Goal: Information Seeking & Learning: Learn about a topic

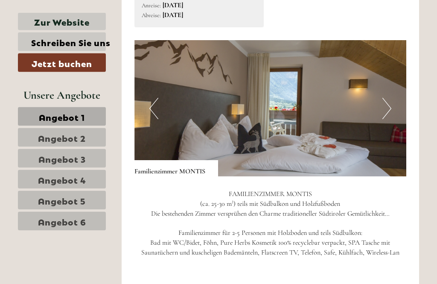
scroll to position [457, 0]
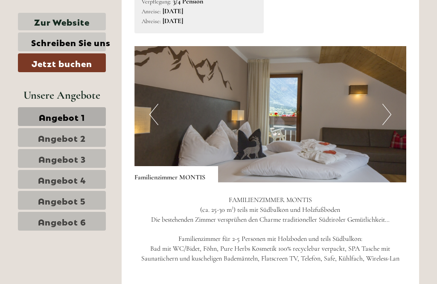
click at [387, 111] on button "Next" at bounding box center [387, 114] width 9 height 21
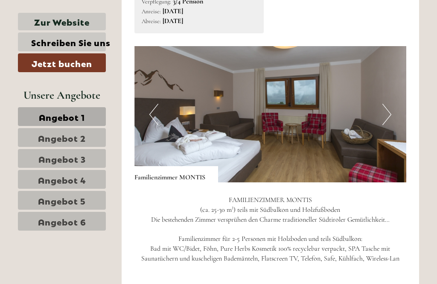
click at [392, 111] on img at bounding box center [271, 114] width 272 height 136
click at [382, 112] on img at bounding box center [271, 114] width 272 height 136
click at [153, 109] on button "Previous" at bounding box center [153, 114] width 9 height 21
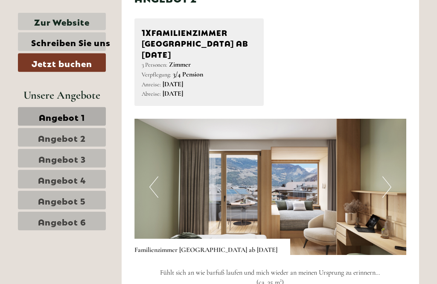
scroll to position [946, 0]
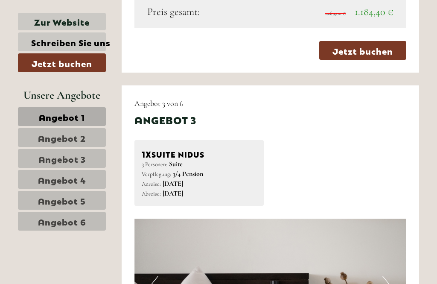
click at [76, 179] on span "Angebot 4" at bounding box center [62, 179] width 48 height 12
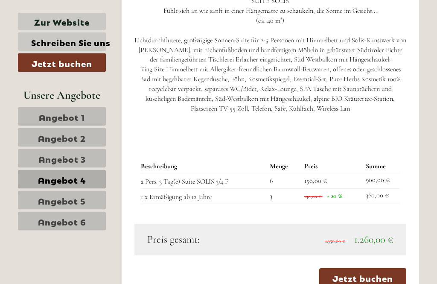
scroll to position [644, 0]
click at [86, 198] on span "Angebot 5" at bounding box center [62, 200] width 48 height 12
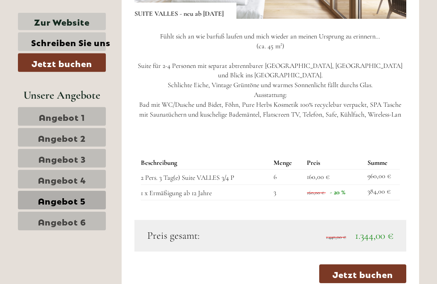
scroll to position [620, 0]
click at [82, 222] on span "Angebot 6" at bounding box center [62, 221] width 48 height 12
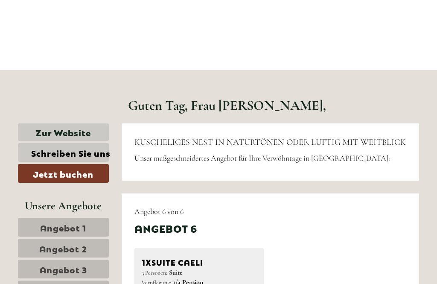
scroll to position [185, 0]
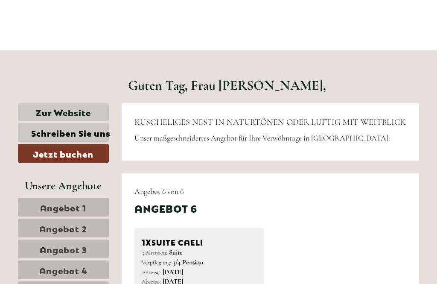
click at [76, 206] on span "Angebot 1" at bounding box center [63, 207] width 46 height 12
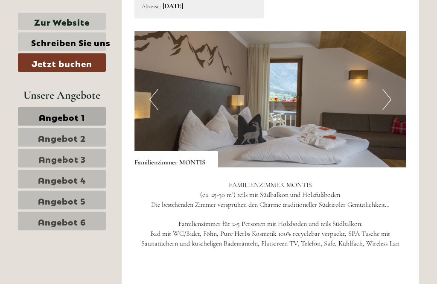
scroll to position [471, 0]
click at [388, 96] on button "Next" at bounding box center [387, 99] width 9 height 21
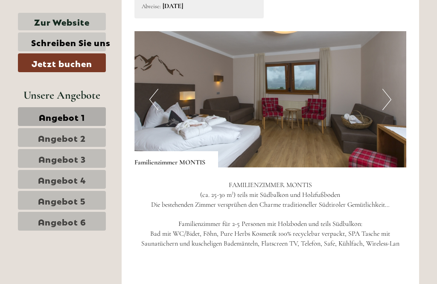
click at [392, 93] on img at bounding box center [271, 99] width 272 height 136
click at [386, 95] on button "Next" at bounding box center [387, 99] width 9 height 21
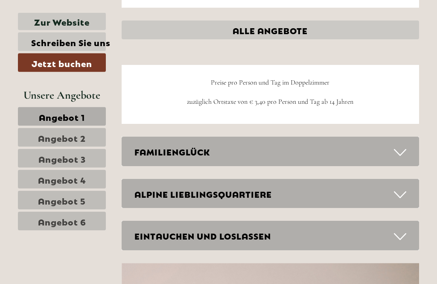
scroll to position [895, 0]
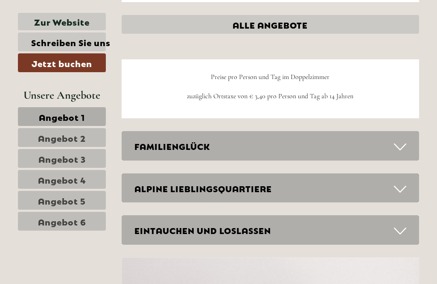
click at [405, 140] on icon at bounding box center [400, 147] width 12 height 15
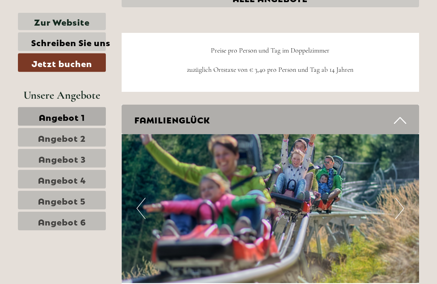
click at [402, 114] on icon at bounding box center [400, 121] width 12 height 15
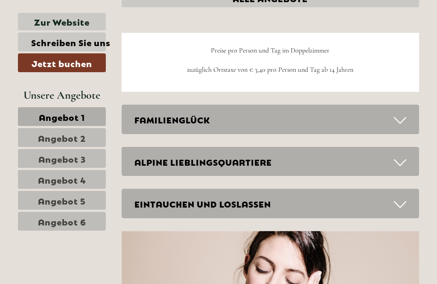
click at [400, 155] on icon at bounding box center [400, 162] width 12 height 15
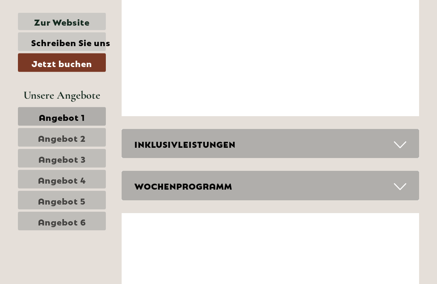
scroll to position [1976, 0]
click at [407, 129] on div "INKLUSIVLEISTUNGEN" at bounding box center [271, 143] width 298 height 29
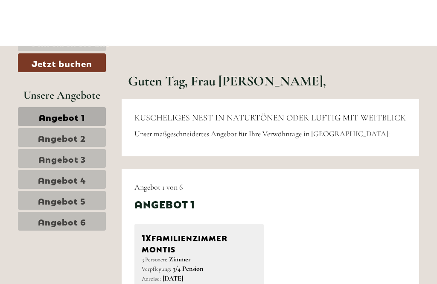
scroll to position [0, 0]
